Goal: Obtain resource: Obtain resource

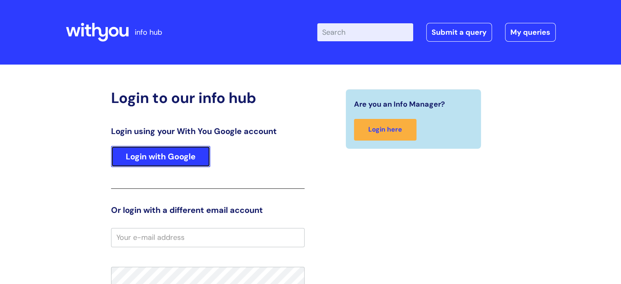
click at [173, 153] on link "Login with Google" at bounding box center [160, 156] width 99 height 21
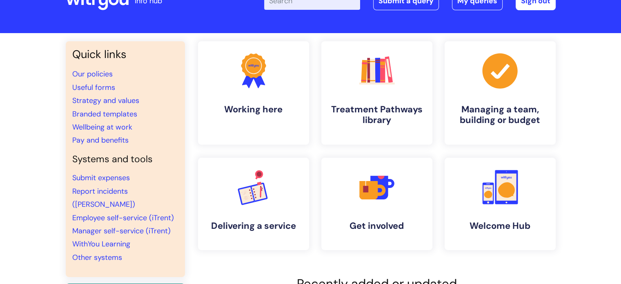
scroll to position [41, 0]
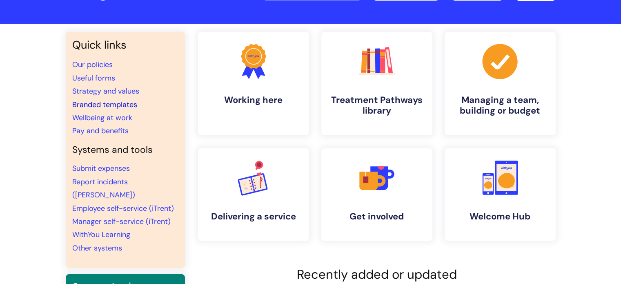
click at [103, 103] on link "Branded templates" at bounding box center [104, 105] width 65 height 10
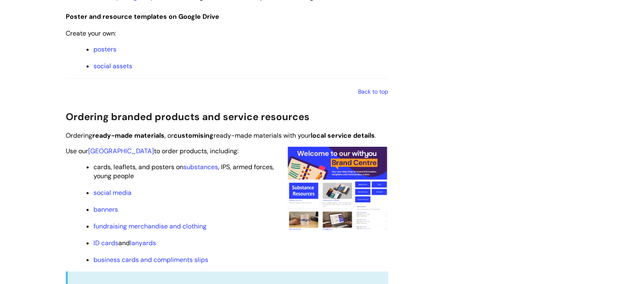
scroll to position [694, 0]
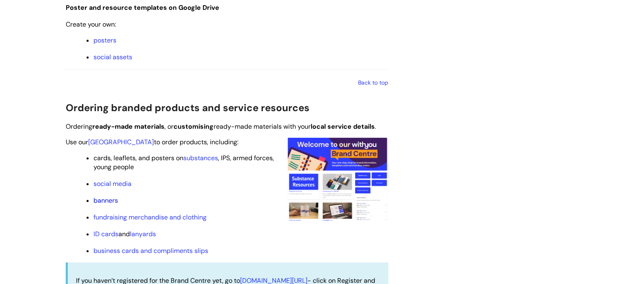
click at [109, 200] on link "banners" at bounding box center [105, 200] width 24 height 9
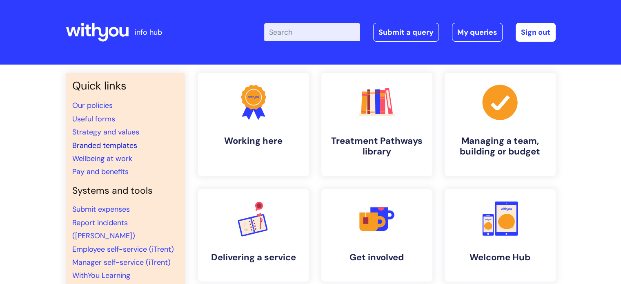
click at [121, 146] on link "Branded templates" at bounding box center [104, 145] width 65 height 10
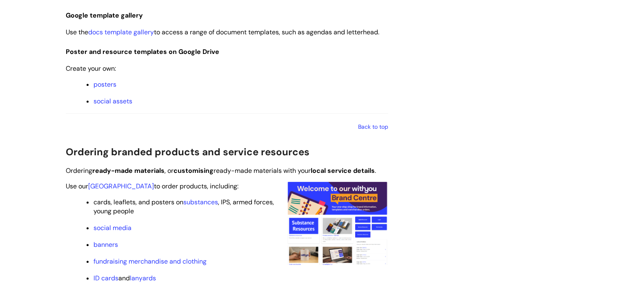
scroll to position [694, 0]
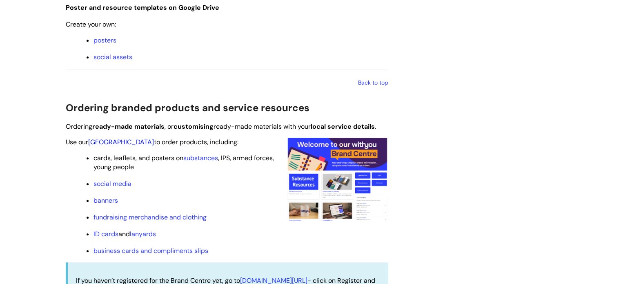
click at [103, 140] on link "[GEOGRAPHIC_DATA]" at bounding box center [121, 141] width 66 height 9
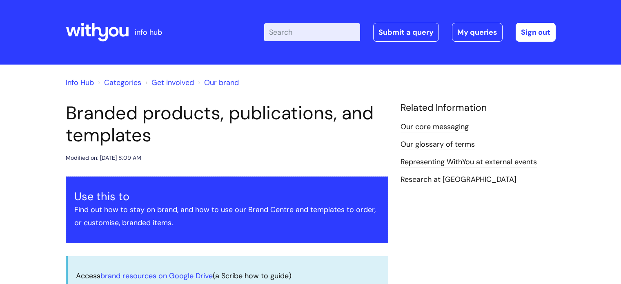
scroll to position [694, 0]
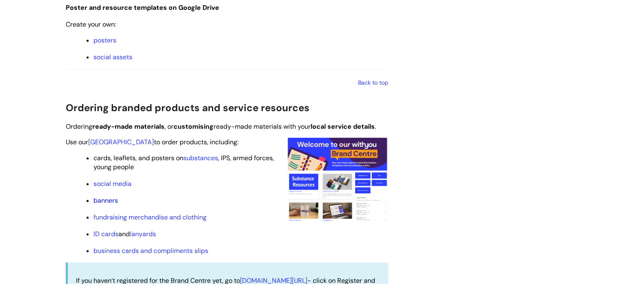
click at [108, 202] on link "banners" at bounding box center [105, 200] width 24 height 9
